Goal: Navigation & Orientation: Find specific page/section

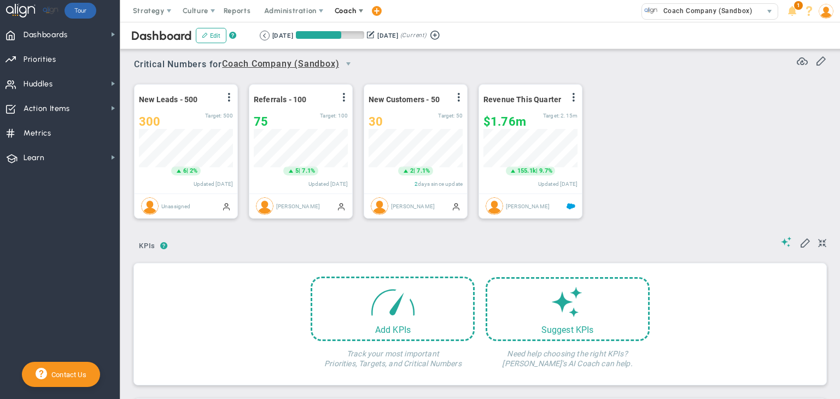
click at [346, 2] on span "Coach" at bounding box center [347, 11] width 40 height 22
click at [827, 9] on img at bounding box center [826, 11] width 15 height 15
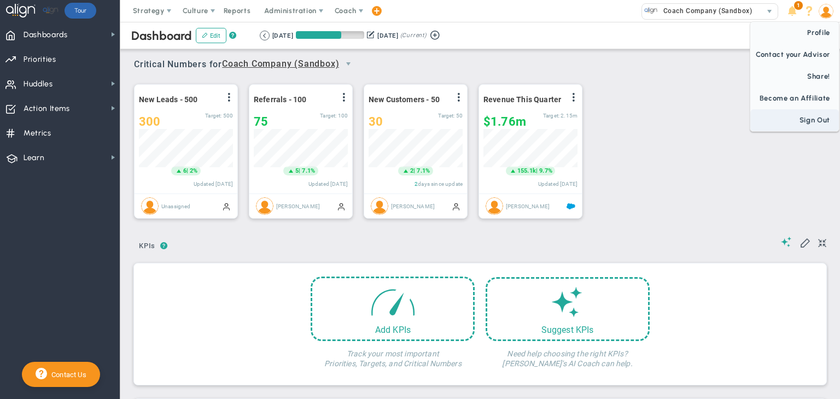
click at [817, 125] on span "Sign Out" at bounding box center [794, 120] width 89 height 22
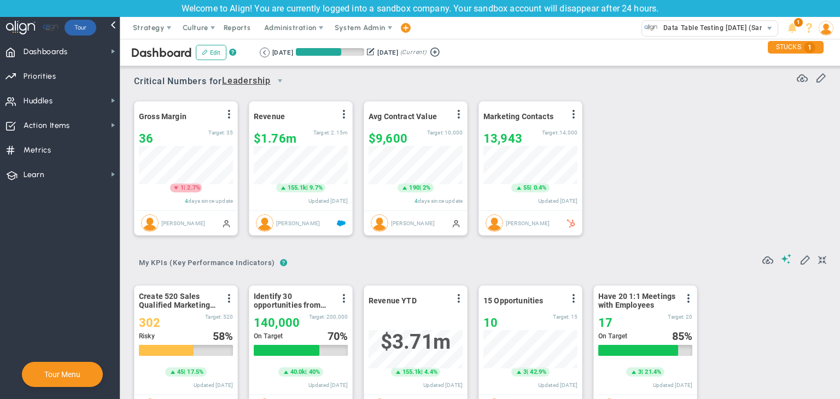
scroll to position [38, 94]
click at [366, 28] on span "System Admin" at bounding box center [360, 28] width 51 height 8
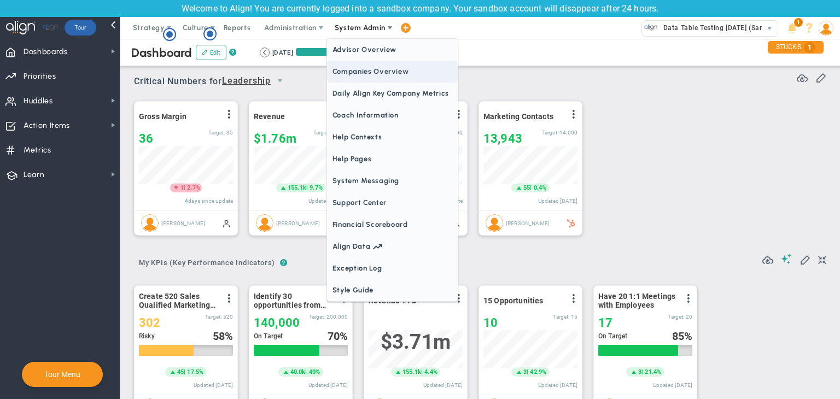
click at [372, 66] on span "Companies Overview" at bounding box center [392, 72] width 131 height 22
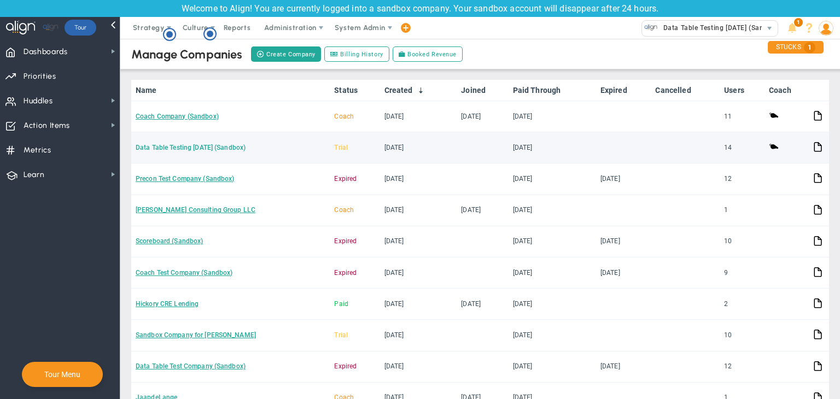
click at [191, 147] on link "Data Table Testing [DATE] (Sandbox)" at bounding box center [191, 148] width 110 height 8
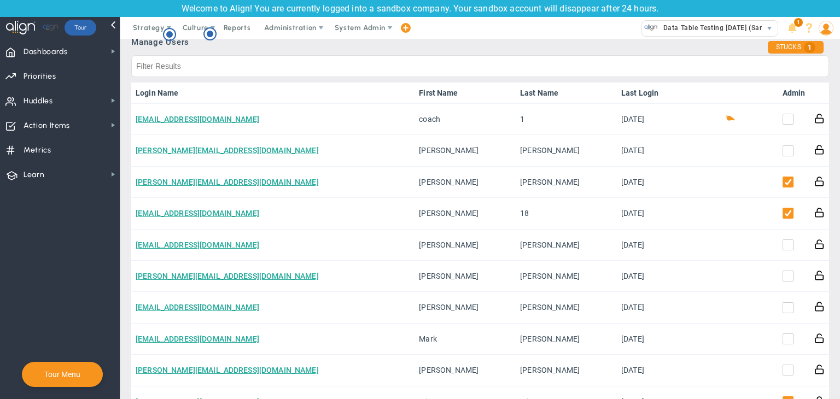
scroll to position [438, 0]
